Goal: Task Accomplishment & Management: Use online tool/utility

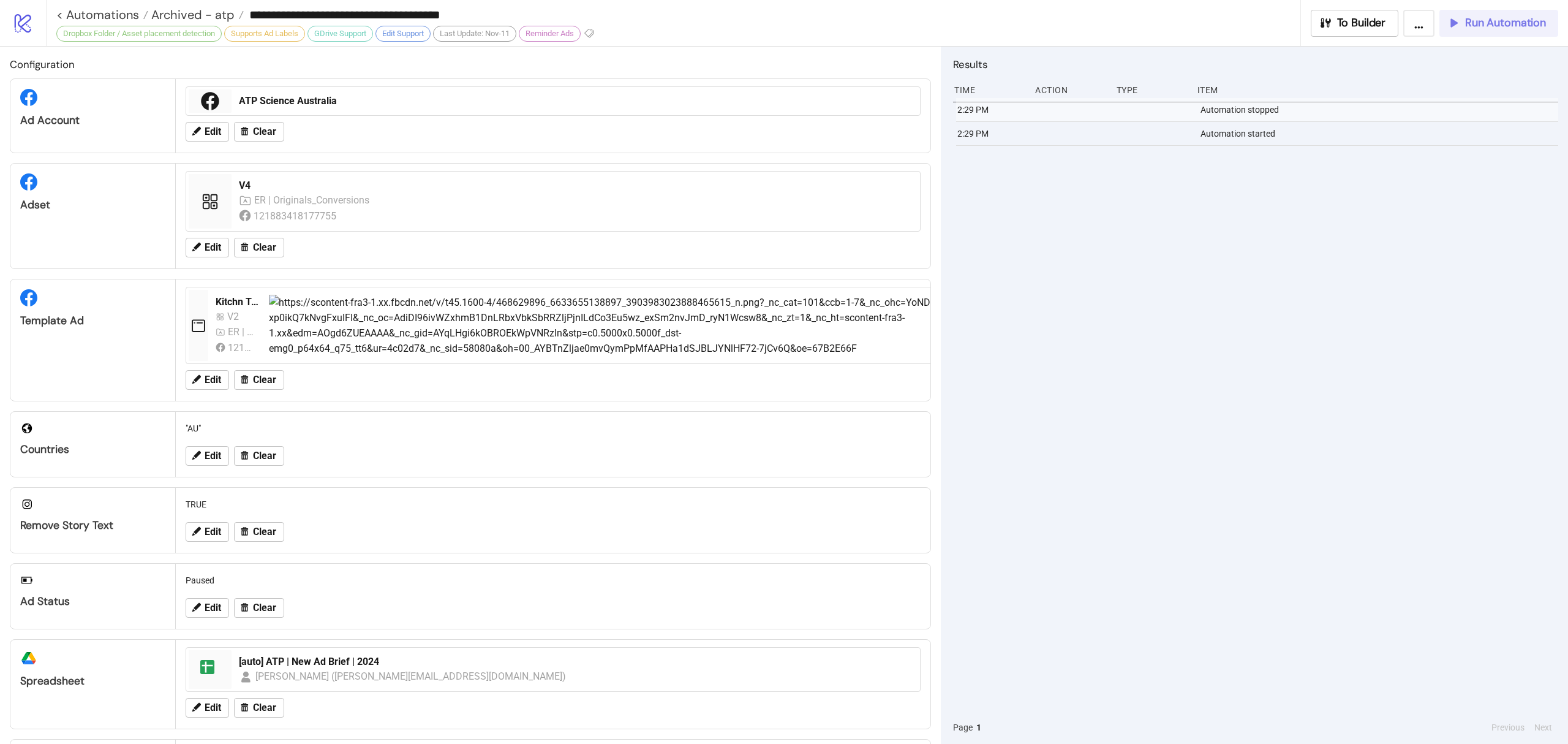
click at [1475, 31] on button "Run Automation" at bounding box center [1499, 23] width 118 height 27
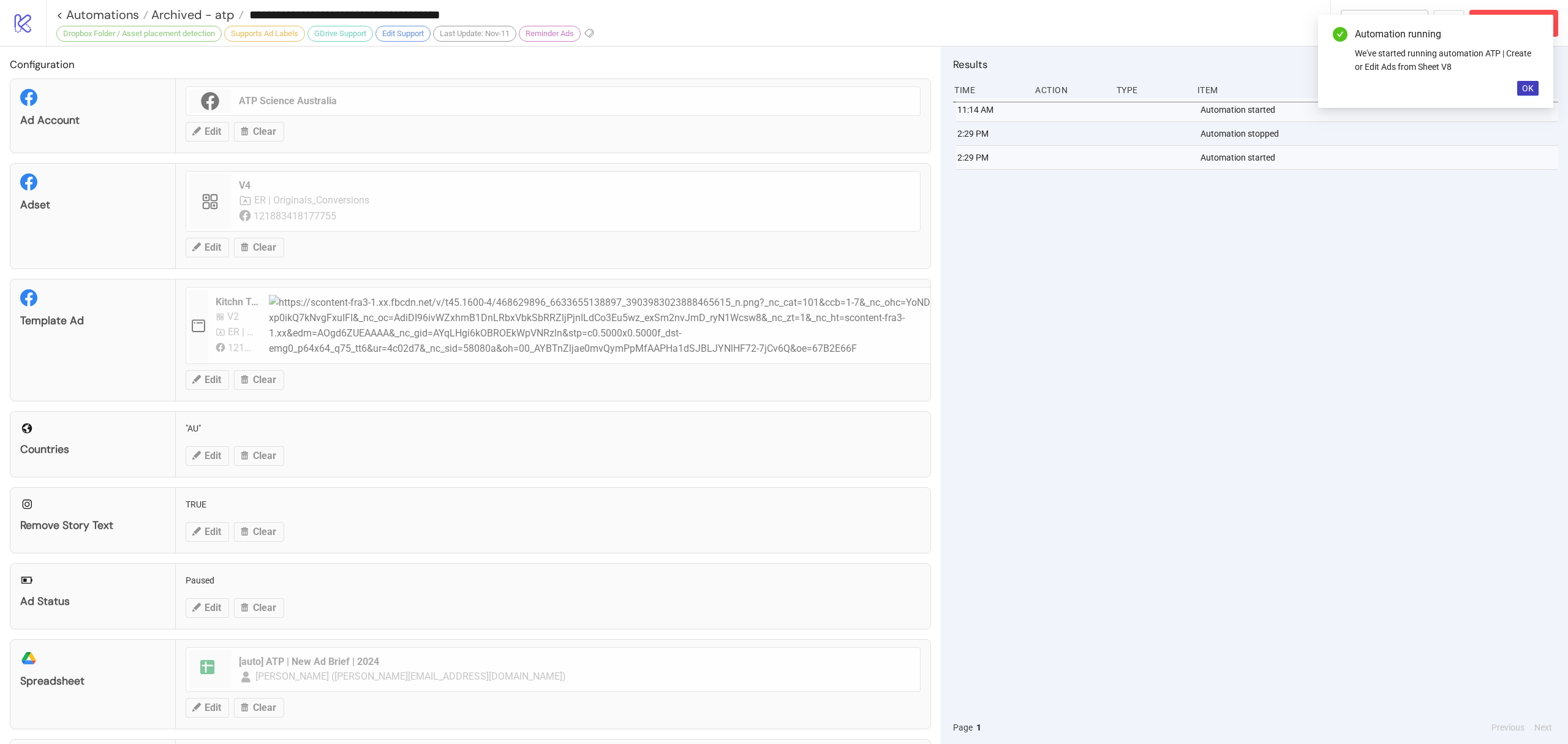
click at [1516, 85] on div "Automation running We've started running automation ATP | Create or Edit Ads fr…" at bounding box center [1436, 61] width 235 height 93
click at [1525, 92] on span "OK" at bounding box center [1528, 88] width 12 height 10
click at [1517, 30] on button "Abort Run" at bounding box center [1513, 23] width 88 height 27
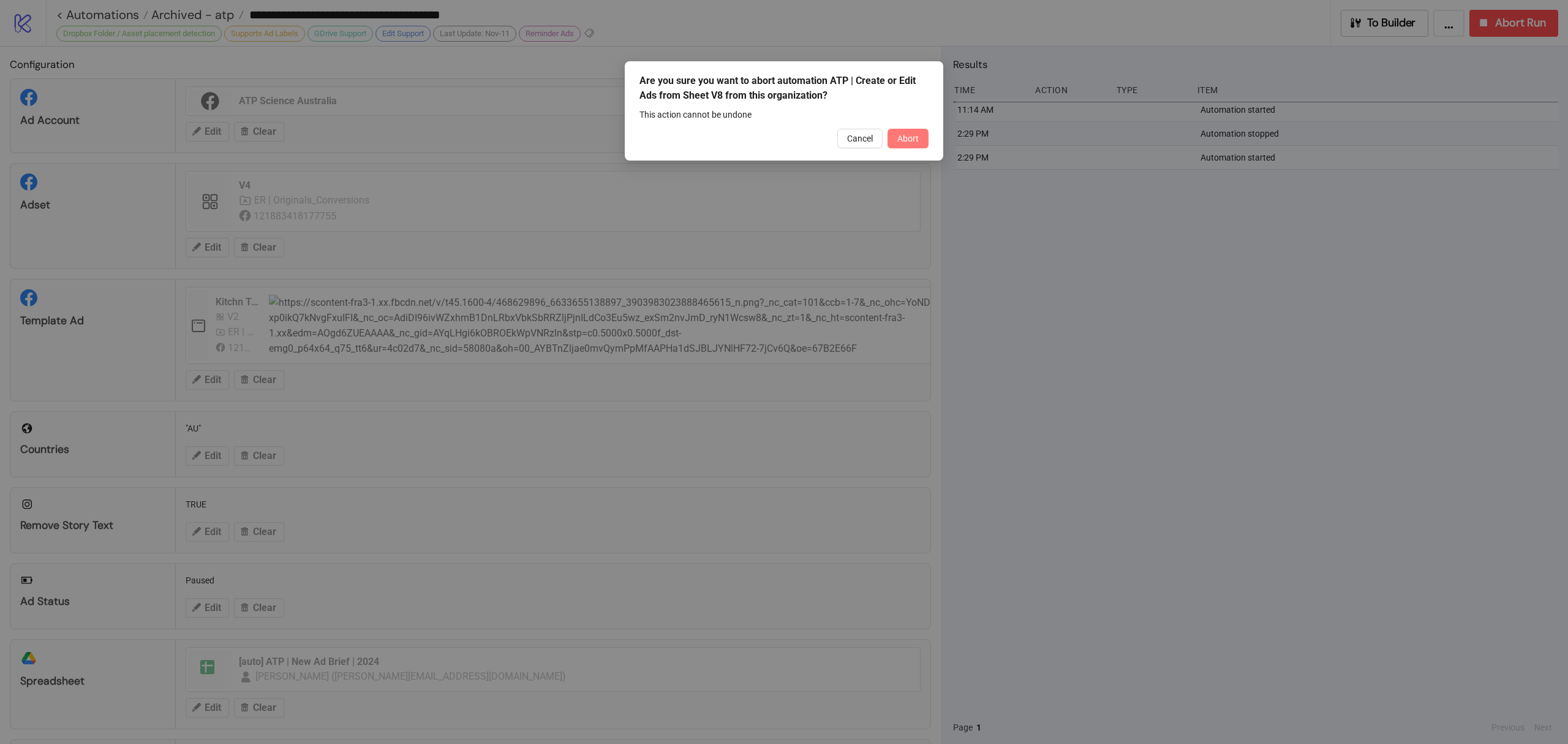
click at [925, 136] on button "Abort" at bounding box center [908, 138] width 41 height 19
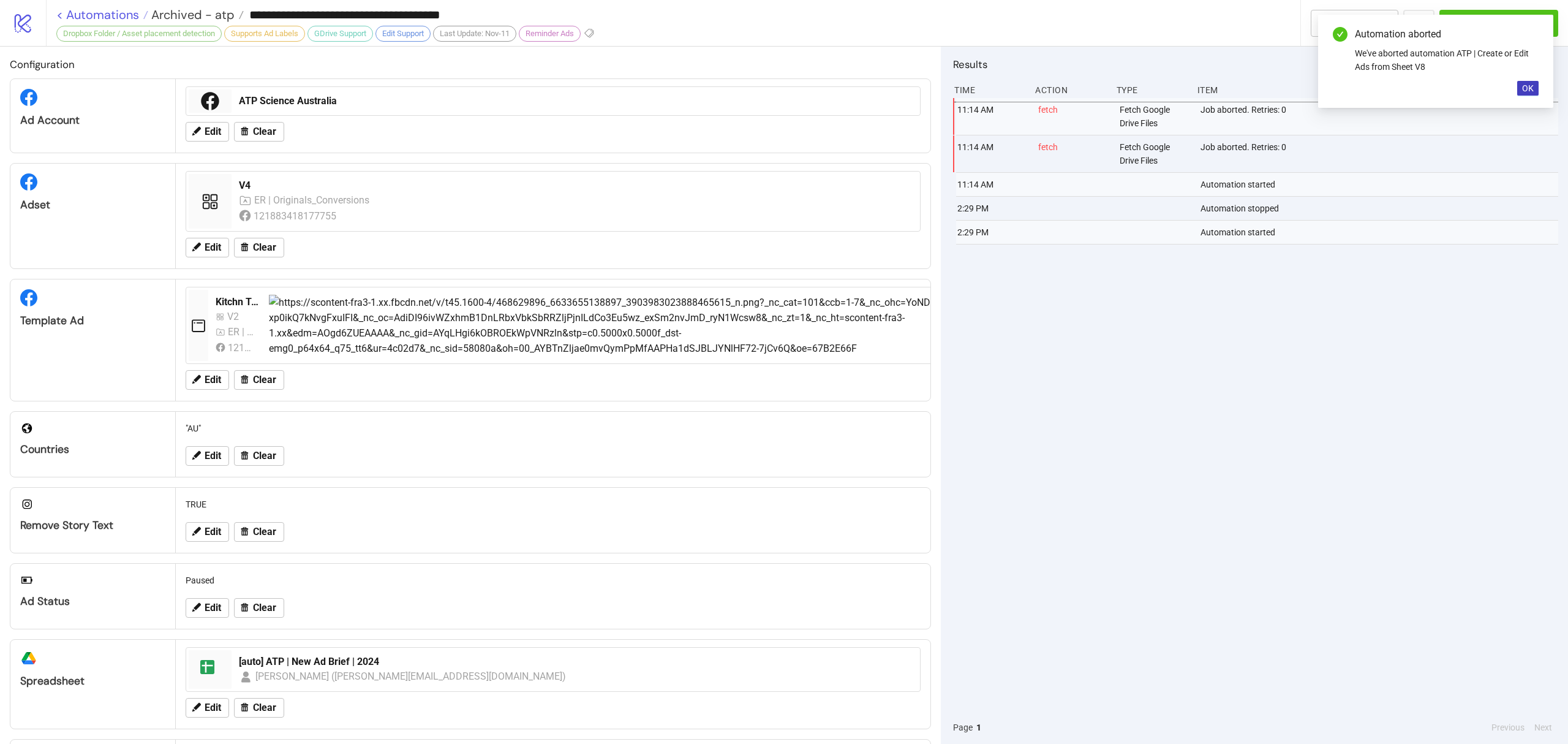
click at [95, 10] on link "< Automations" at bounding box center [102, 15] width 92 height 12
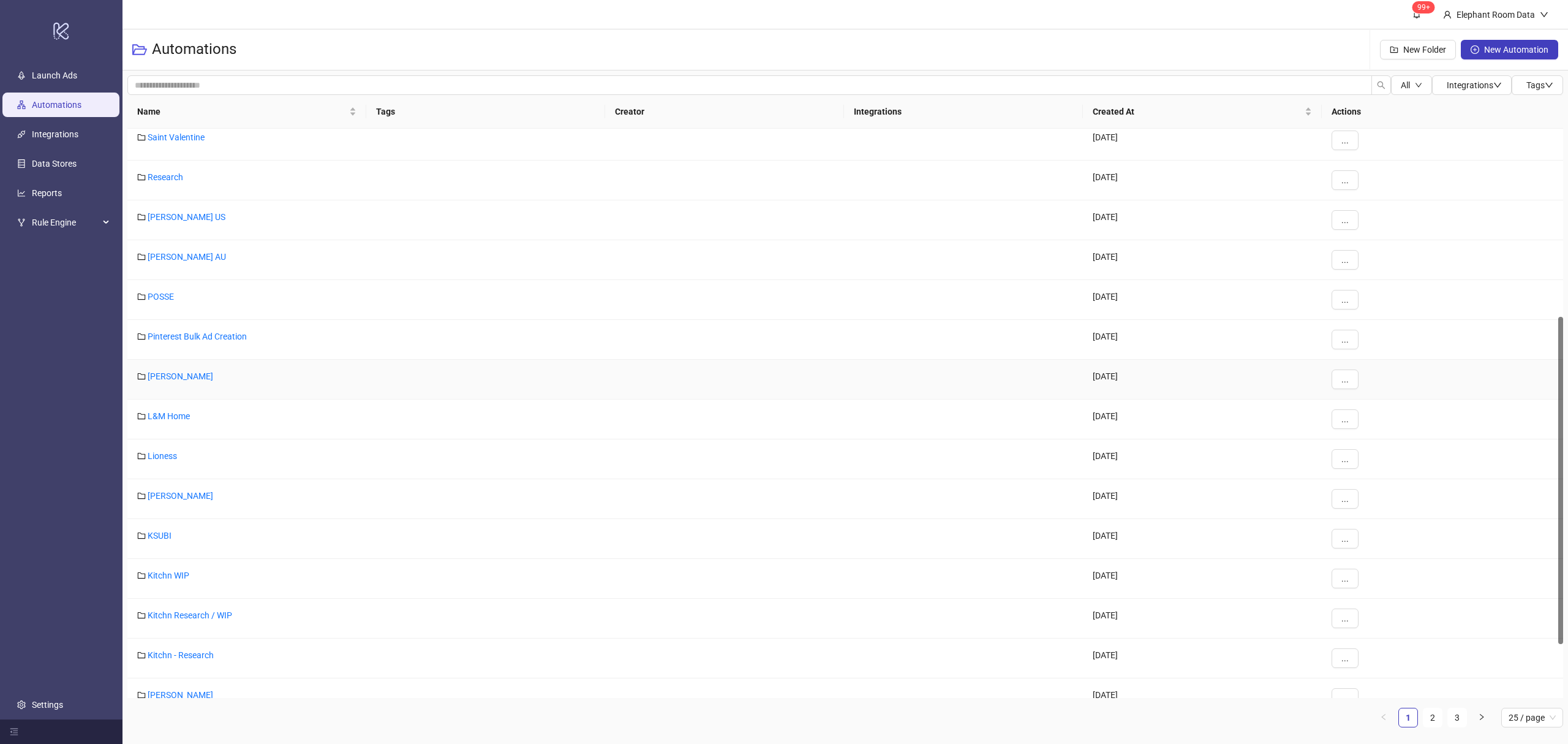
scroll to position [426, 0]
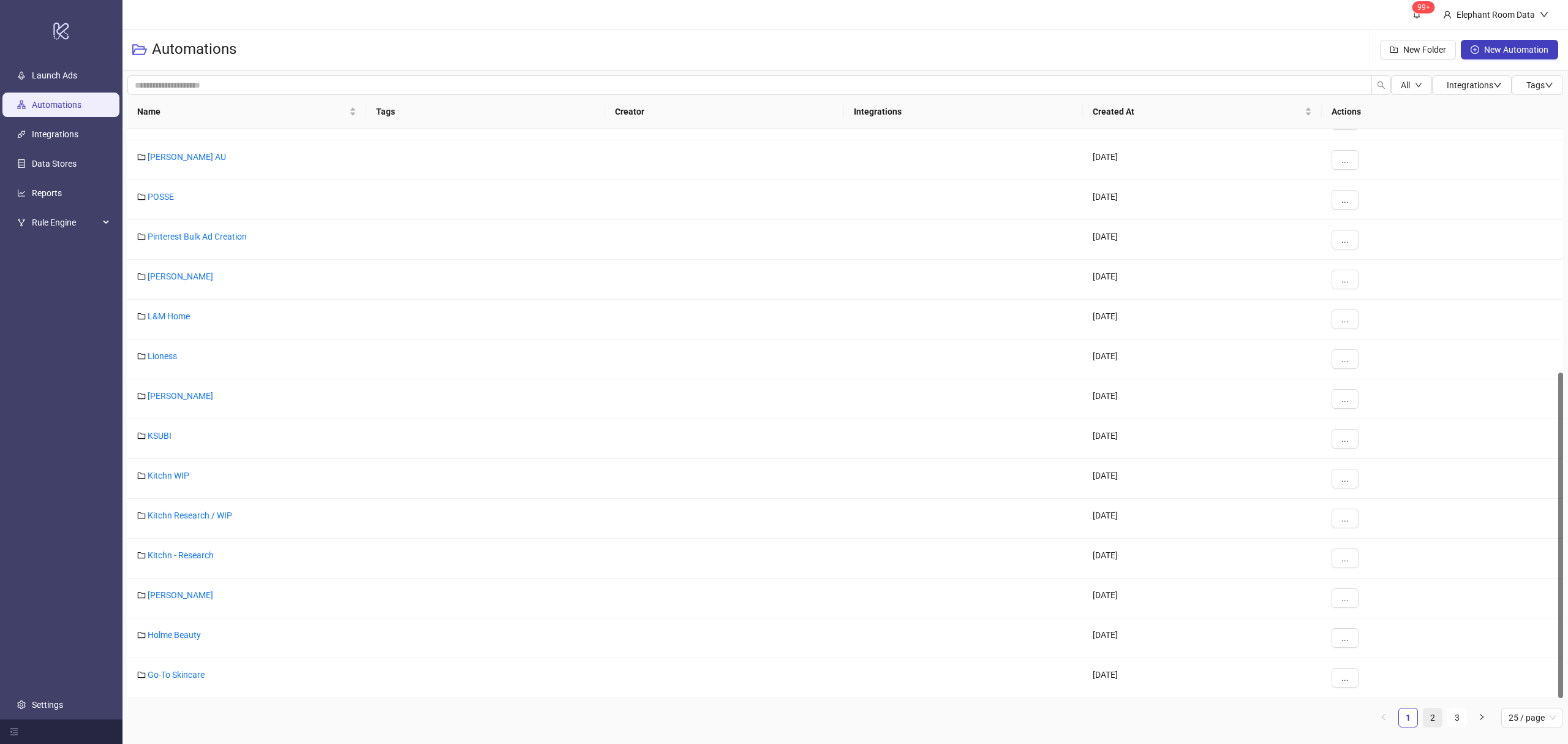
click at [1430, 716] on link "2" at bounding box center [1433, 717] width 18 height 18
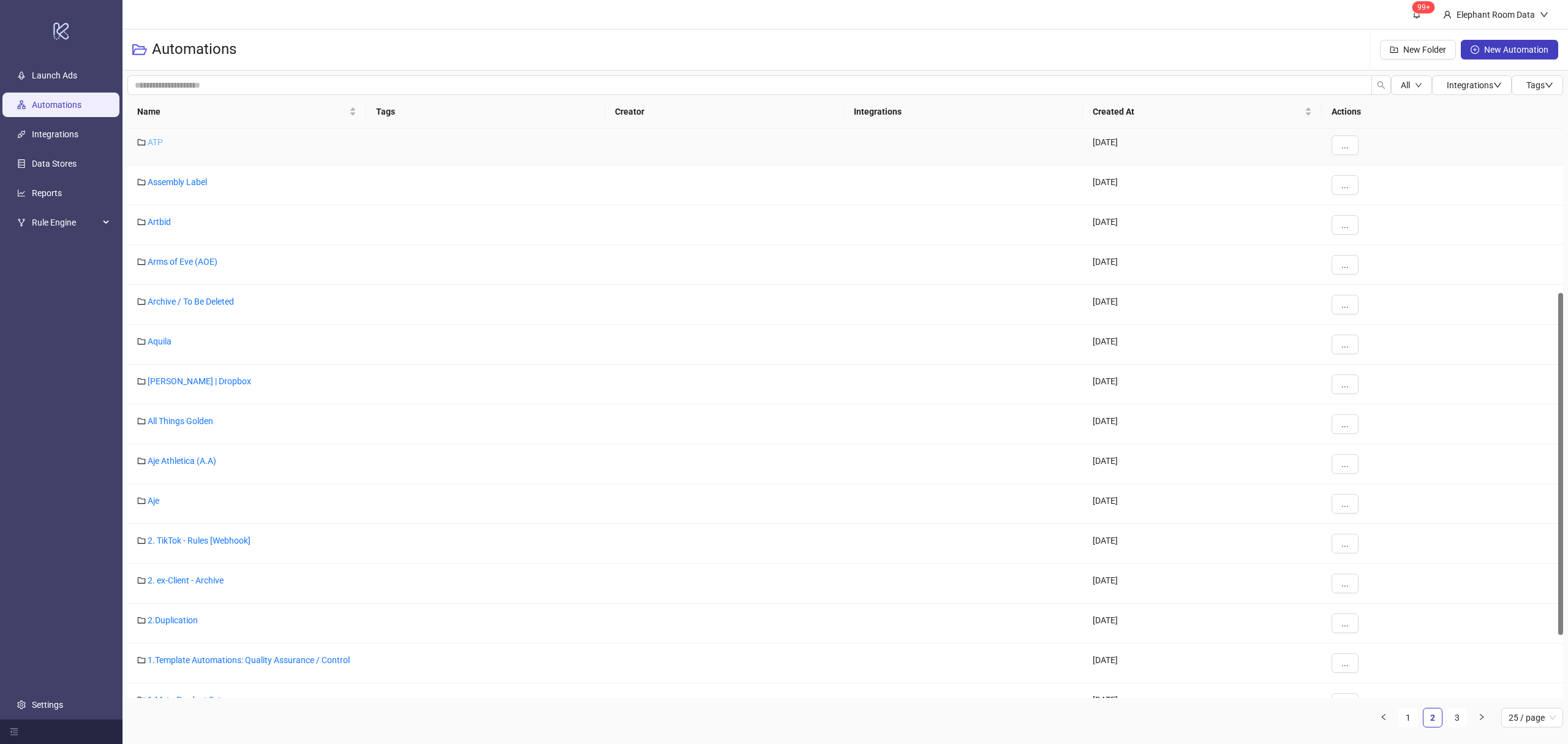
click at [159, 138] on link "ATP" at bounding box center [155, 142] width 15 height 10
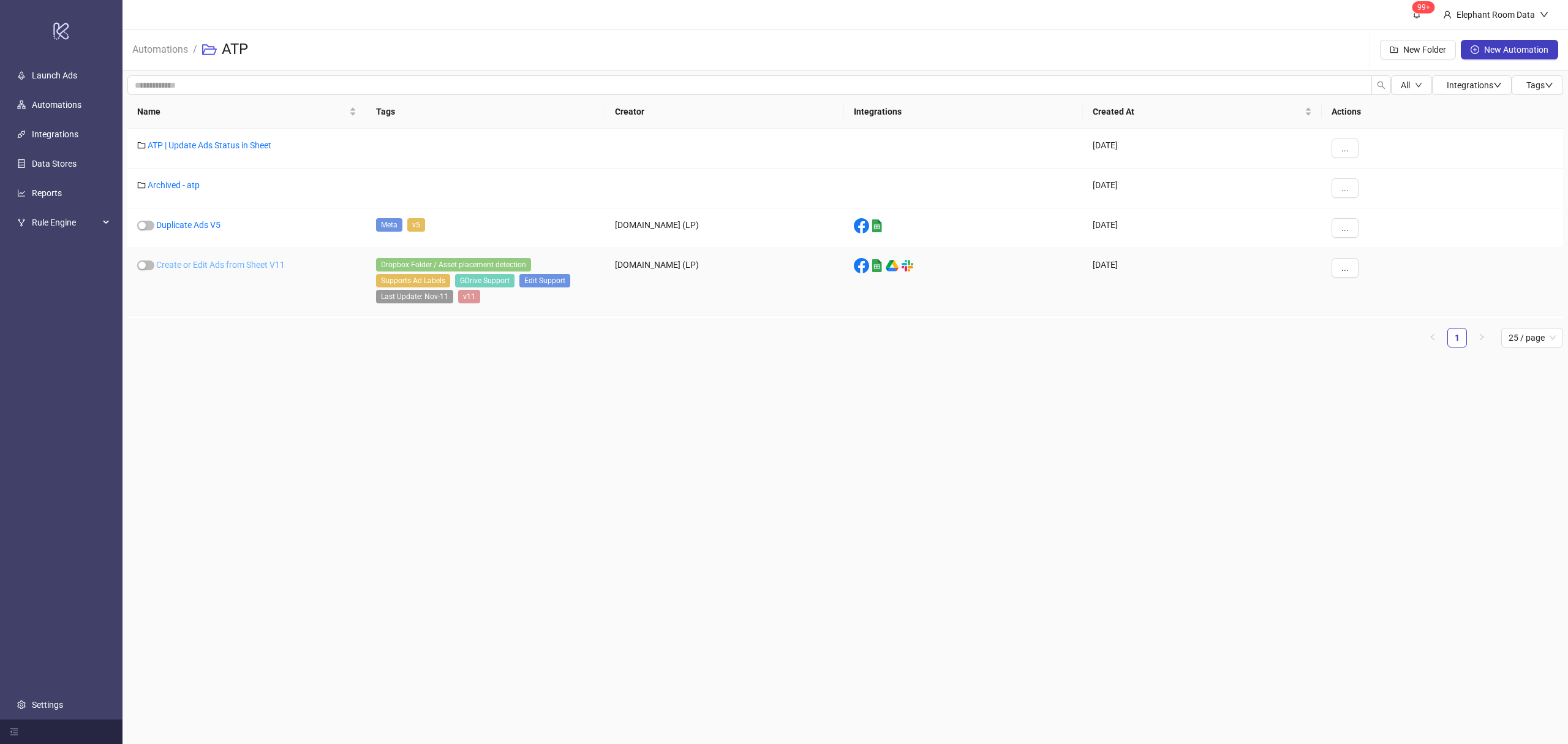
click at [221, 266] on link "Create or Edit Ads from Sheet V11" at bounding box center [220, 265] width 128 height 10
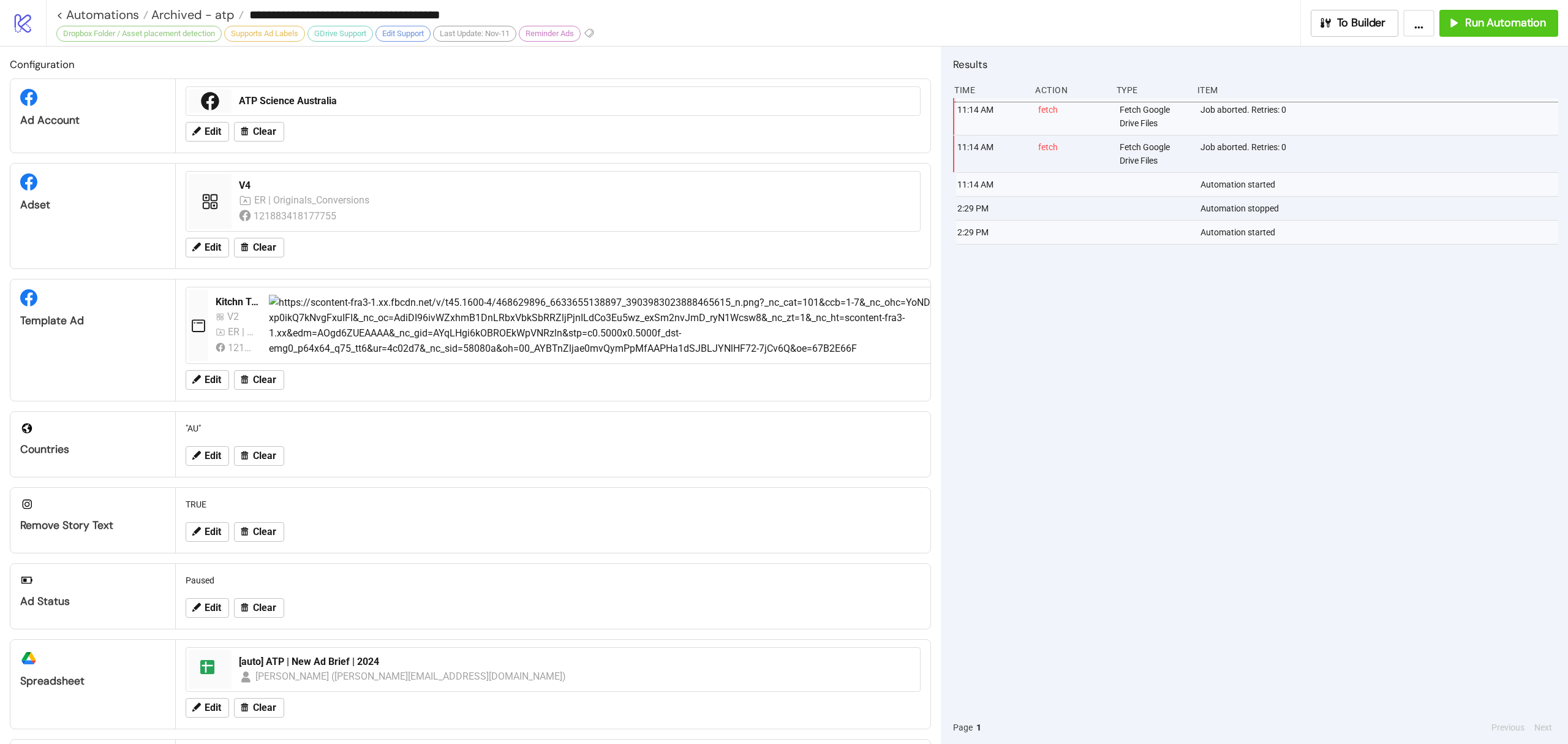
type input "**********"
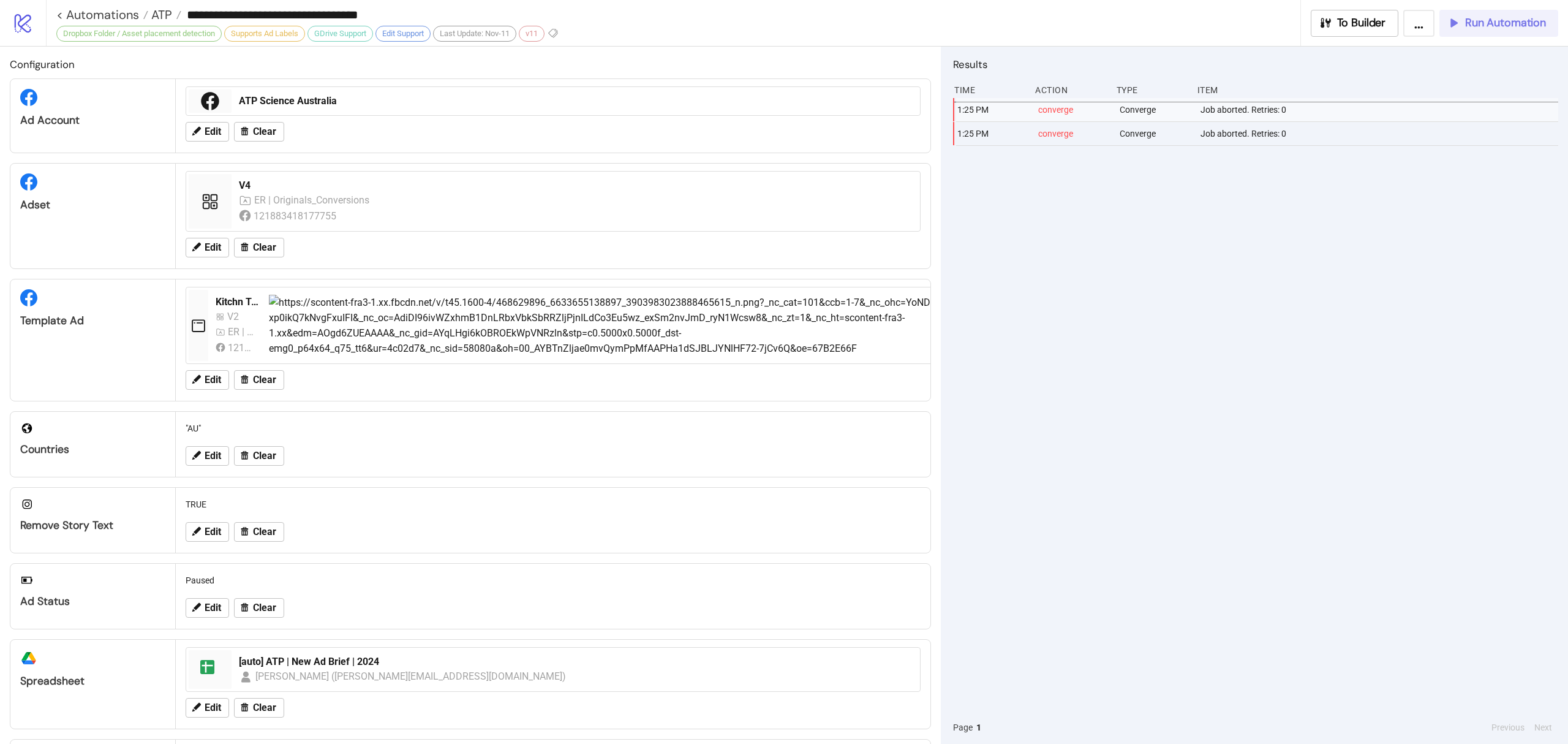
click at [1525, 32] on button "Run Automation" at bounding box center [1499, 23] width 118 height 27
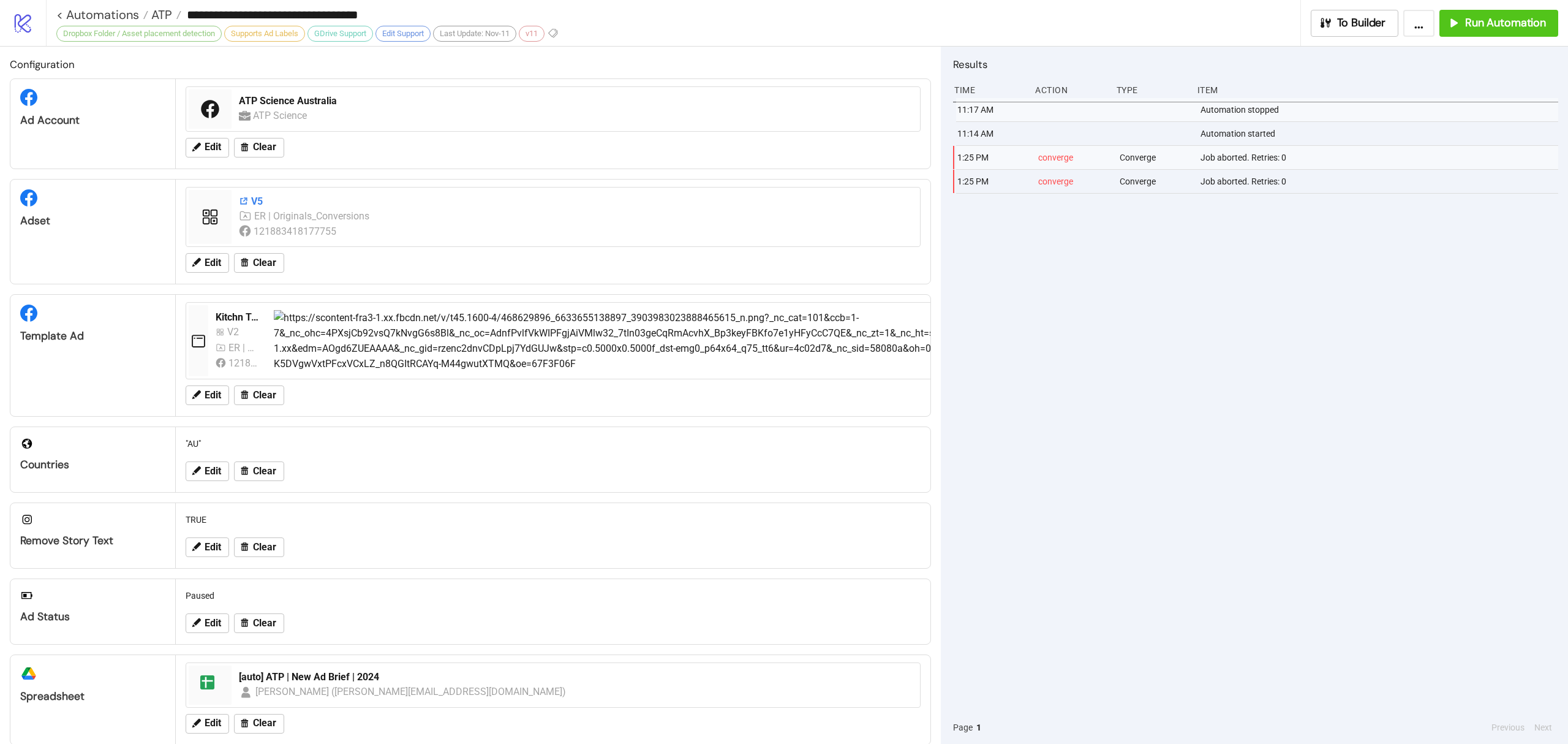
click at [289, 202] on div "V5" at bounding box center [576, 202] width 674 height 14
